Goal: Obtain resource: Download file/media

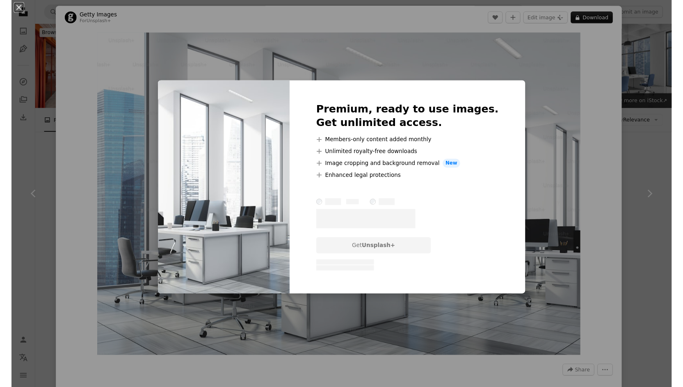
scroll to position [824, 0]
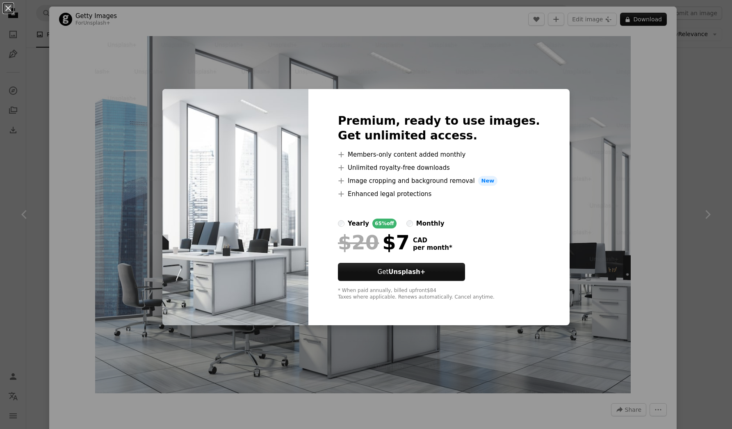
click at [709, 152] on div "An X shape Premium, ready to use images. Get unlimited access. A plus sign Memb…" at bounding box center [366, 214] width 732 height 429
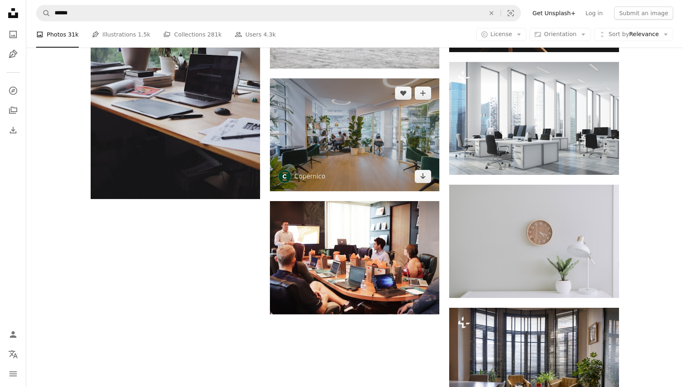
scroll to position [864, 0]
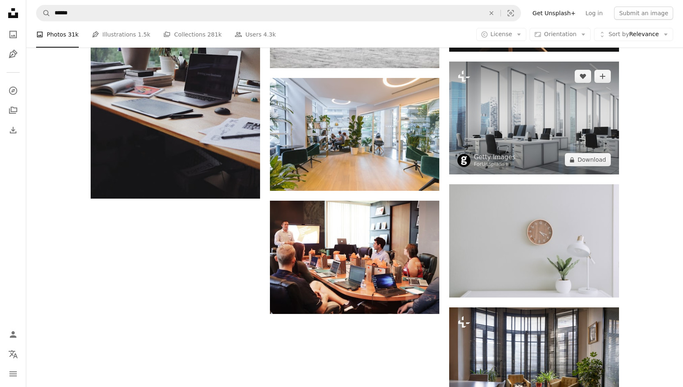
click at [505, 139] on img at bounding box center [533, 118] width 169 height 113
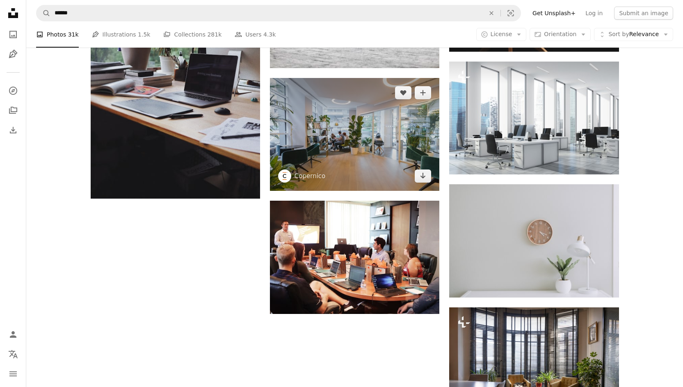
click at [399, 134] on img at bounding box center [354, 134] width 169 height 113
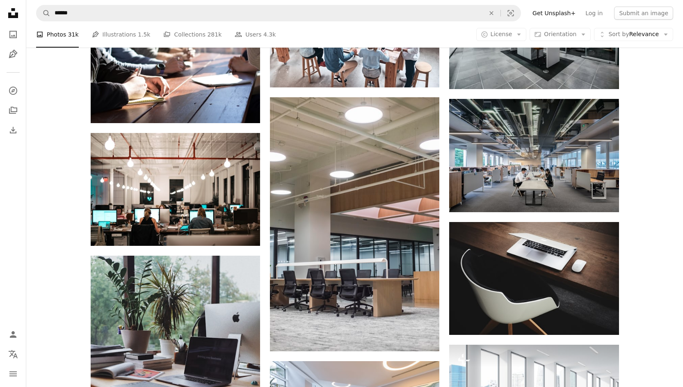
scroll to position [580, 0]
